Goal: Task Accomplishment & Management: Check status

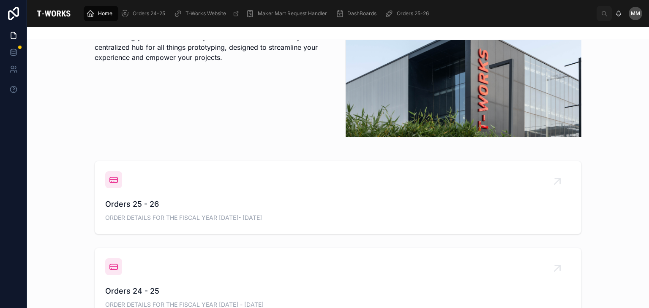
scroll to position [211, 0]
click at [165, 193] on div "Orders 25 - 26 ORDER DETAILS FOR THE FISCAL YEAR [DATE]- [DATE]" at bounding box center [338, 198] width 466 height 52
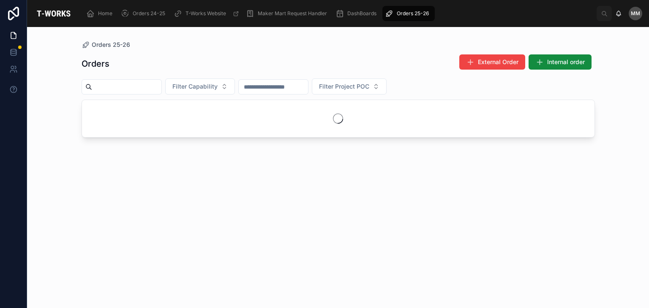
click at [165, 193] on div "Orders External Order Internal order Filter Capability Filter Project POC" at bounding box center [338, 173] width 513 height 249
click at [205, 90] on button "Filter Capability" at bounding box center [200, 87] width 70 height 16
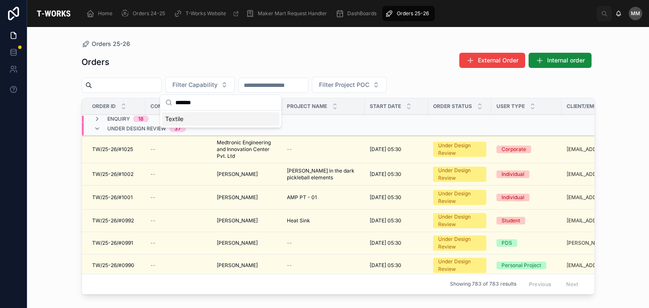
click at [190, 105] on input "*******" at bounding box center [225, 102] width 101 height 15
type input "*******"
click at [190, 116] on div "Textile" at bounding box center [220, 119] width 117 height 14
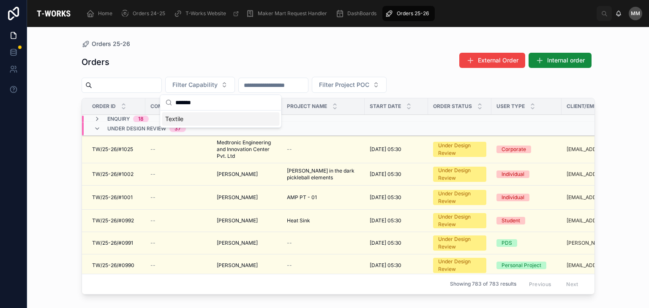
click at [191, 120] on div "Textile" at bounding box center [220, 119] width 117 height 14
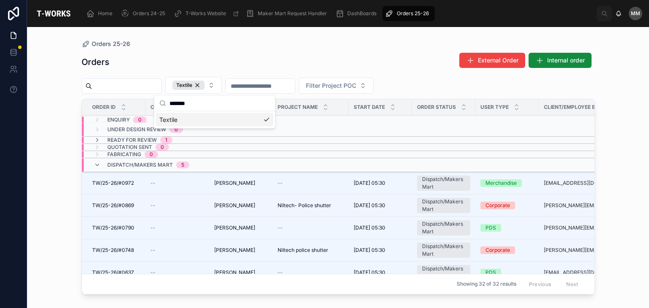
click at [128, 71] on div "Orders External Order Internal order" at bounding box center [338, 61] width 513 height 19
click at [152, 139] on span "Ready for Review" at bounding box center [131, 140] width 49 height 7
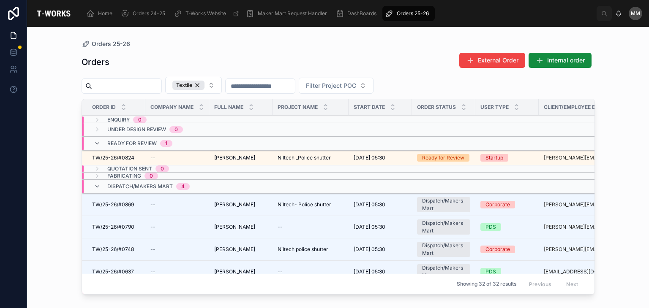
click at [236, 142] on div "Ready for Review 1" at bounding box center [177, 144] width 191 height 14
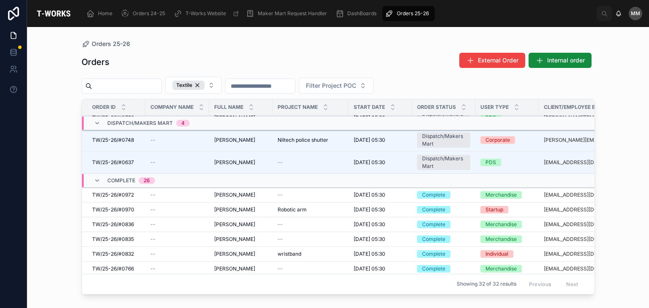
scroll to position [88, 0]
click at [190, 198] on td "--" at bounding box center [177, 195] width 64 height 15
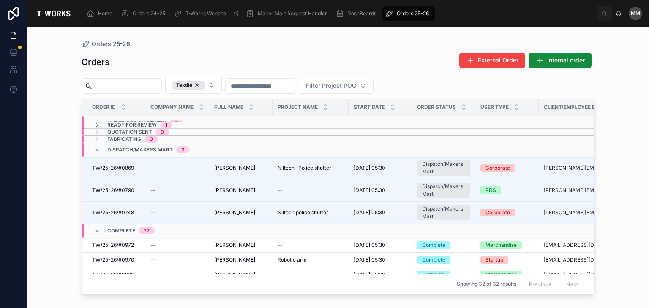
scroll to position [16, 0]
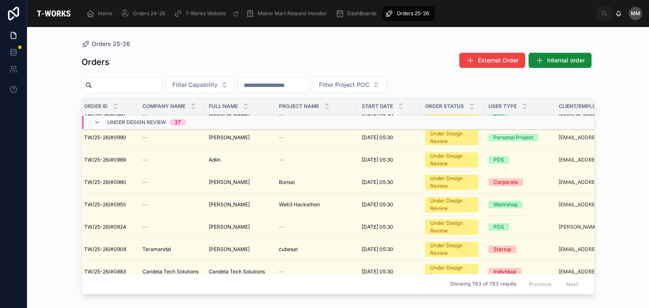
scroll to position [0, 8]
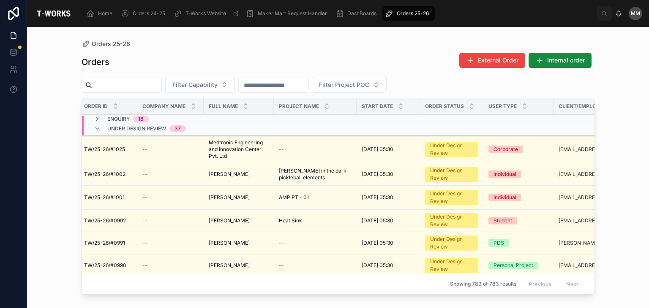
click at [215, 82] on span "Filter Capability" at bounding box center [194, 85] width 45 height 8
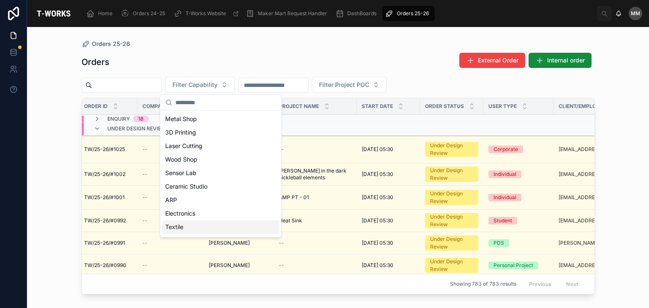
click at [190, 230] on div "Textile" at bounding box center [220, 228] width 117 height 14
click at [190, 221] on div "Electronics" at bounding box center [220, 214] width 117 height 14
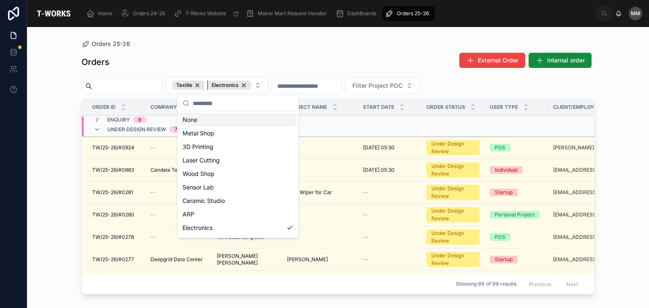
click at [251, 84] on div "Electronics" at bounding box center [229, 85] width 43 height 9
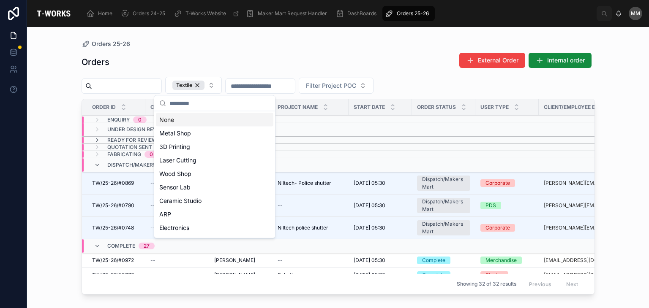
click at [132, 63] on div "Orders External Order Internal order" at bounding box center [338, 61] width 513 height 19
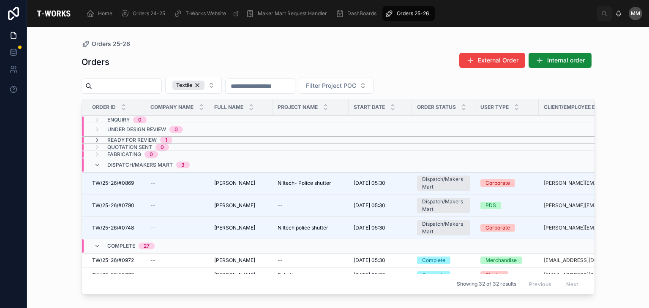
click at [132, 185] on span "TW/25-26/#0869" at bounding box center [113, 183] width 42 height 7
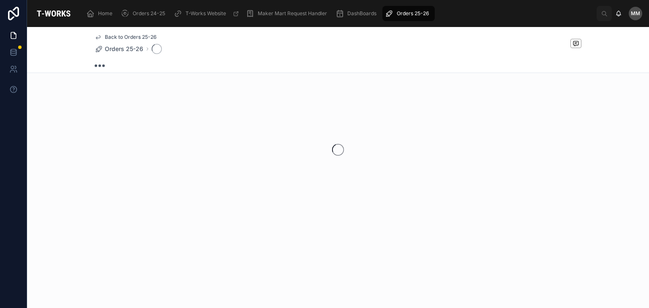
click at [132, 185] on div at bounding box center [338, 149] width 622 height 133
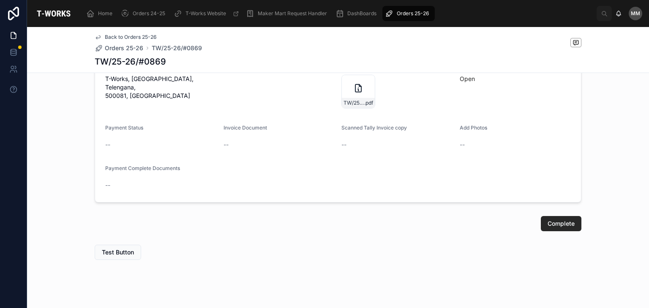
scroll to position [414, 0]
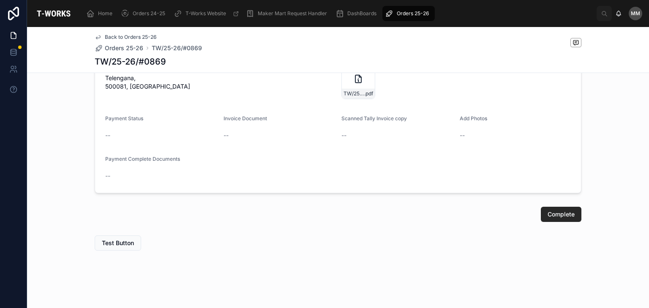
click at [360, 87] on div "TW/25-26/#0869 .pdf" at bounding box center [358, 82] width 34 height 34
